Goal: Task Accomplishment & Management: Use online tool/utility

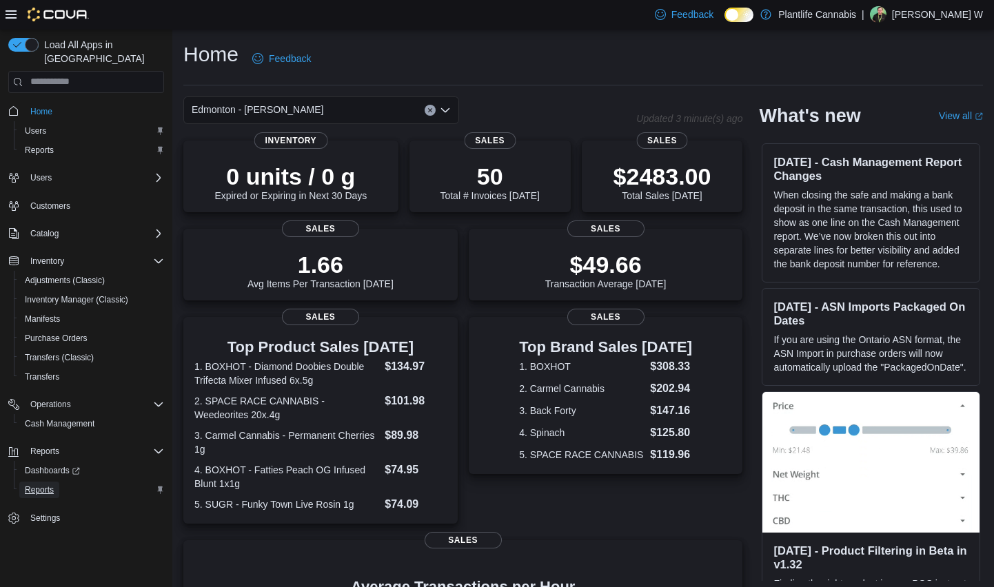
click at [49, 485] on span "Reports" at bounding box center [39, 490] width 29 height 11
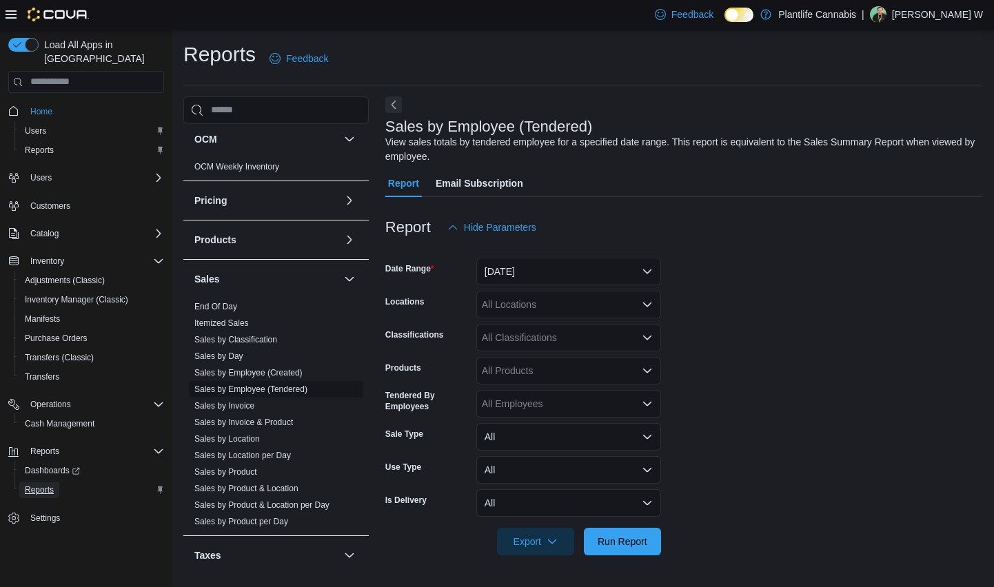
scroll to position [618, 0]
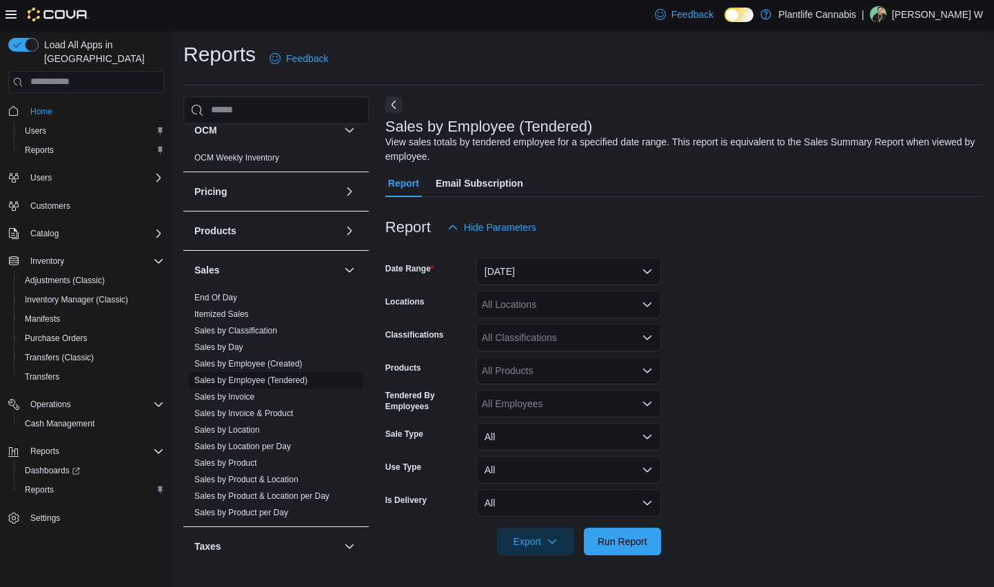
click at [296, 381] on link "Sales by Employee (Tendered)" at bounding box center [250, 381] width 113 height 10
click at [609, 267] on button "[DATE]" at bounding box center [568, 272] width 185 height 28
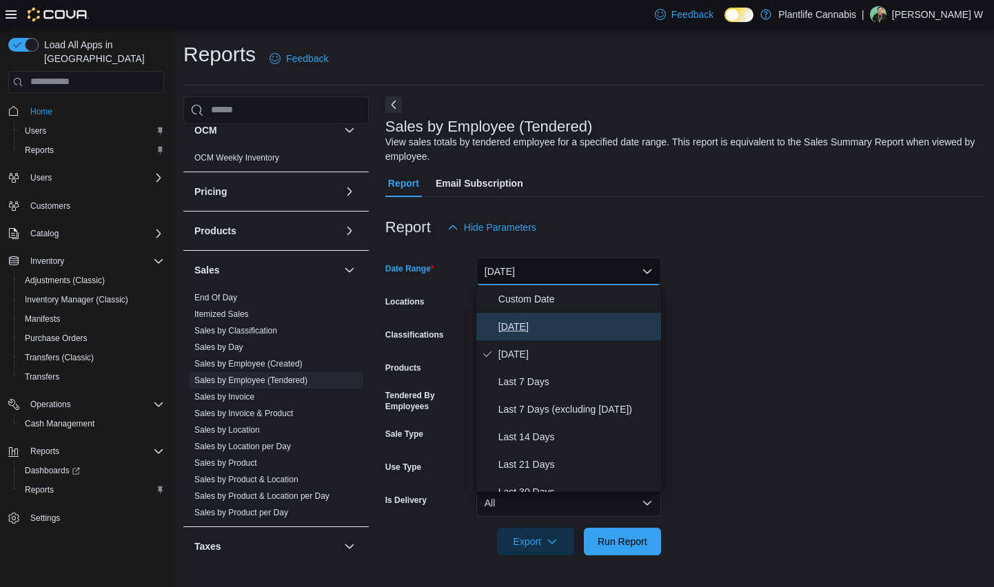
click at [517, 323] on span "[DATE]" at bounding box center [576, 326] width 157 height 17
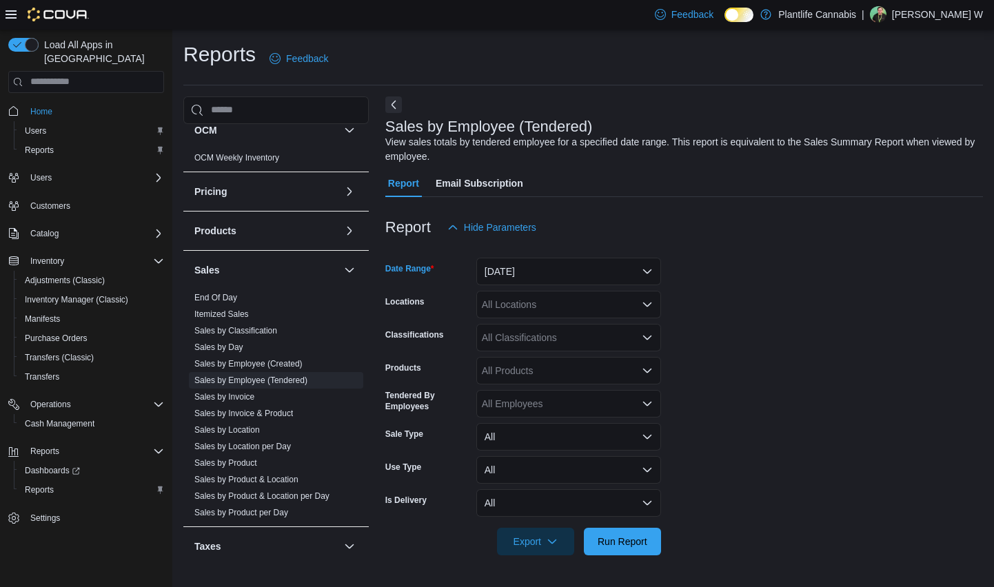
click at [600, 303] on div "All Locations" at bounding box center [568, 305] width 185 height 28
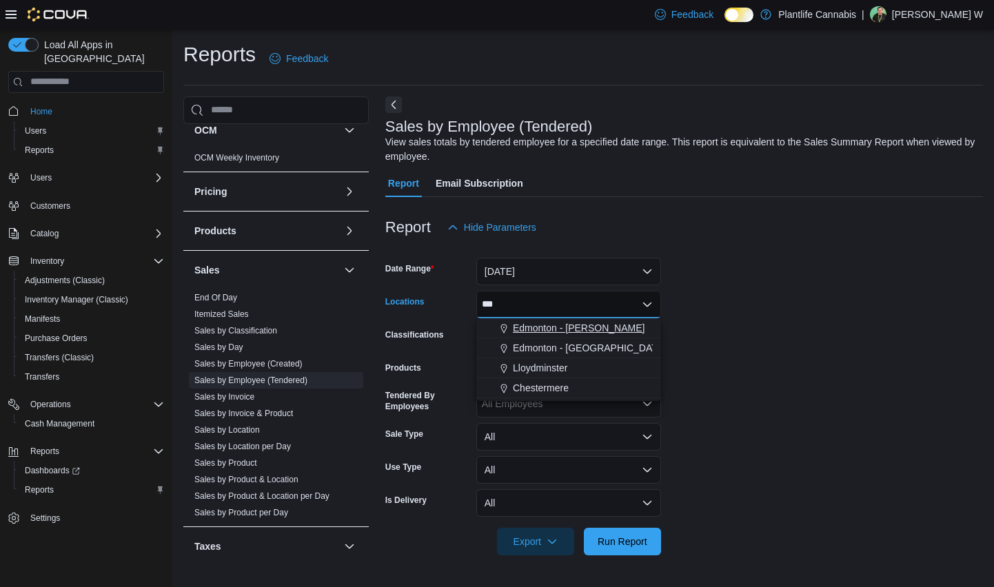
type input "***"
click at [611, 326] on span "Edmonton - [PERSON_NAME]" at bounding box center [579, 328] width 132 height 14
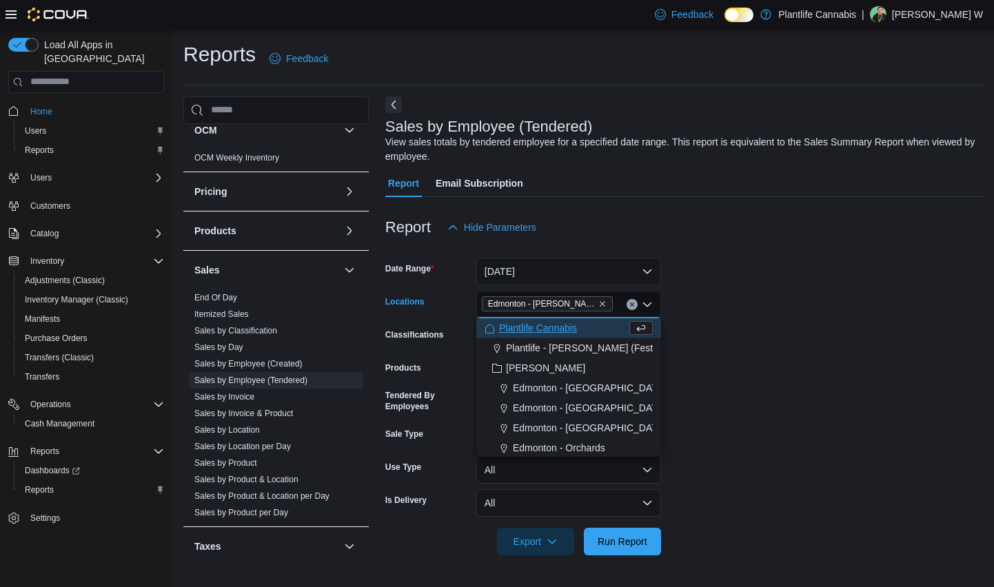
click at [810, 309] on form "Date Range [DATE] Locations [GEOGRAPHIC_DATA] - [PERSON_NAME][GEOGRAPHIC_DATA] …" at bounding box center [684, 398] width 598 height 314
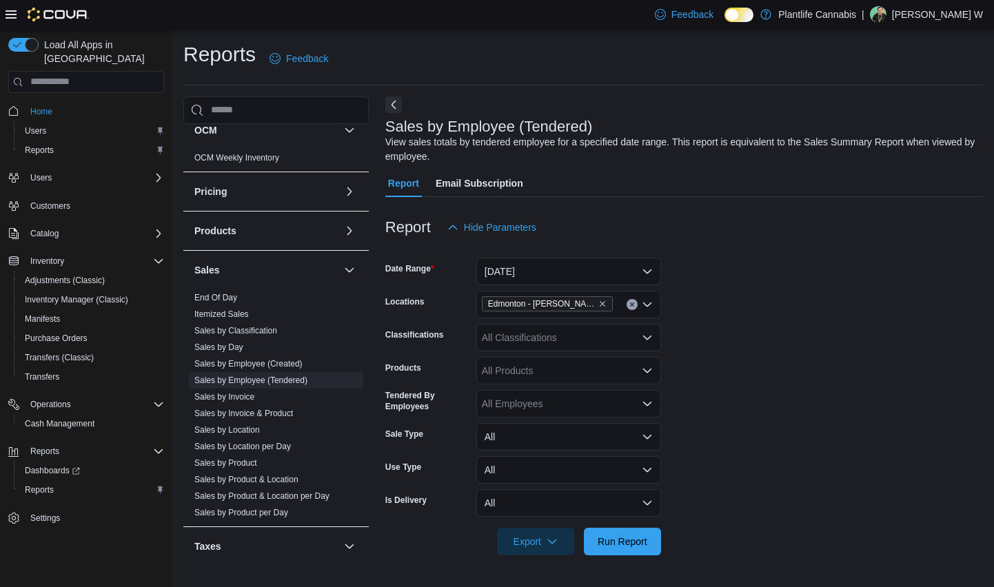
click at [580, 400] on div "All Employees" at bounding box center [568, 404] width 185 height 28
type input "***"
click at [524, 429] on span "[PERSON_NAME] W" at bounding box center [569, 427] width 168 height 14
click at [830, 449] on form "Date Range [DATE] Locations [GEOGRAPHIC_DATA] - [PERSON_NAME] Classifications A…" at bounding box center [684, 398] width 598 height 314
click at [627, 549] on span "Run Report" at bounding box center [622, 541] width 61 height 28
